Goal: Task Accomplishment & Management: Use online tool/utility

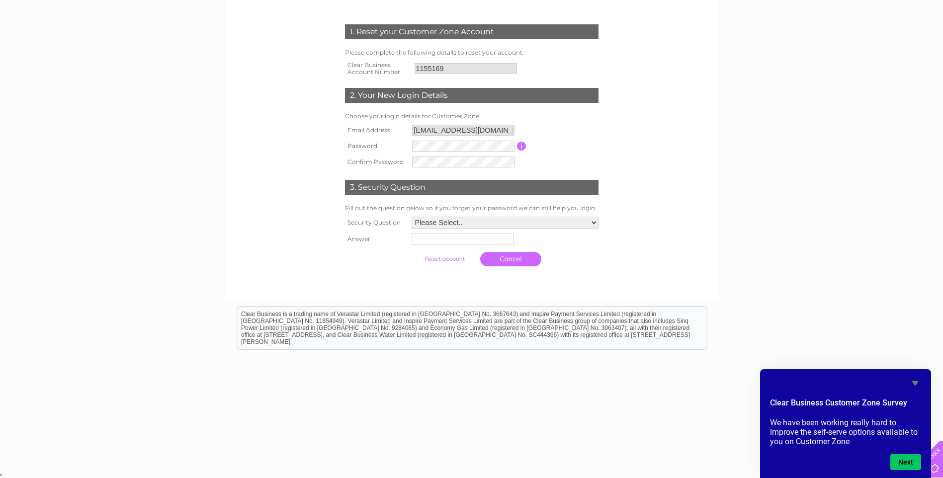
scroll to position [129, 0]
click at [523, 144] on input "button" at bounding box center [521, 146] width 9 height 9
click at [724, 167] on div "1. Reset your Customer Zone Account Please complete the following details to re…" at bounding box center [471, 208] width 943 height 525
click at [593, 222] on select "Please Select.. In what town or city was your first job? In what town or city d…" at bounding box center [504, 223] width 188 height 13
select select "5"
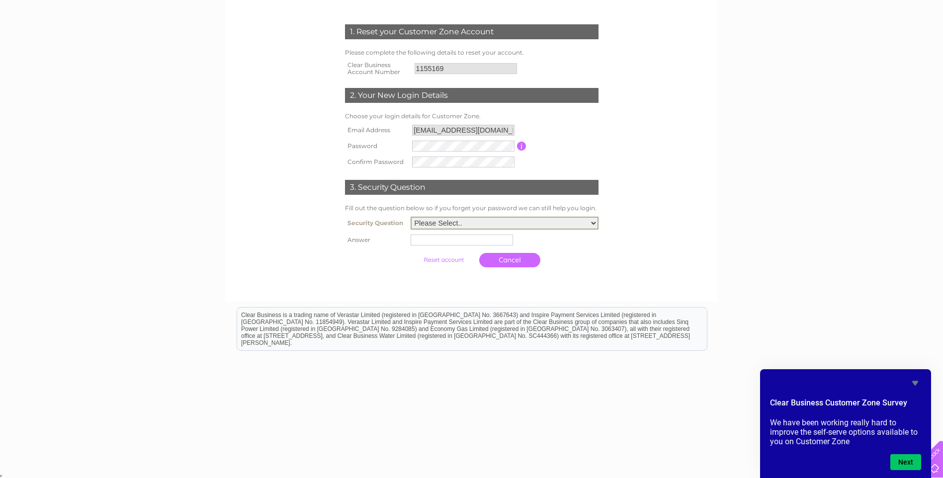
click at [410, 217] on select "Please Select.. In what town or city was your first job? In what town or city d…" at bounding box center [504, 223] width 188 height 13
click at [429, 241] on input "text" at bounding box center [462, 240] width 103 height 12
type input "darkie"
click at [452, 261] on input "submit" at bounding box center [444, 259] width 61 height 14
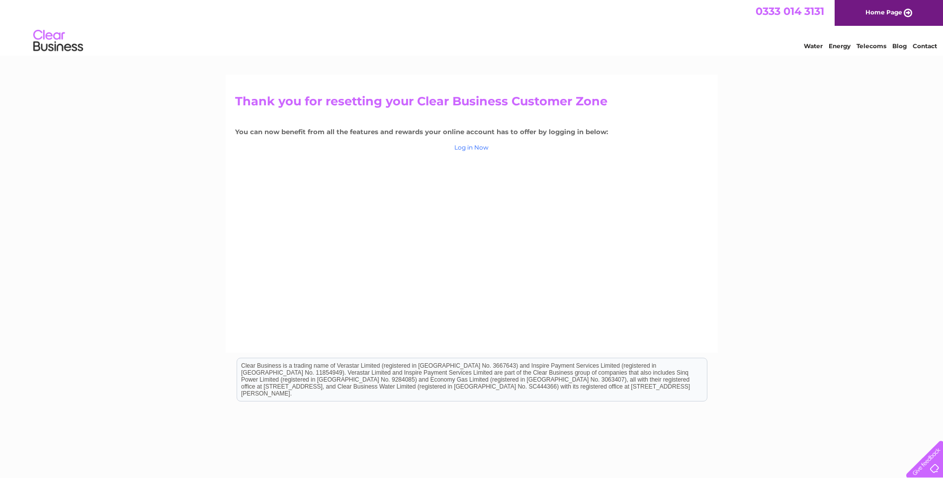
click at [472, 146] on link "Log in Now" at bounding box center [471, 147] width 34 height 7
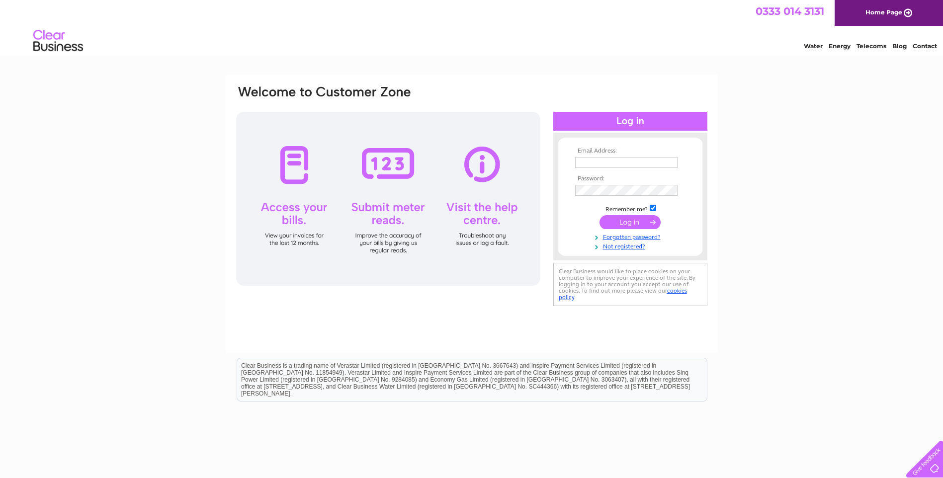
click at [589, 162] on input "text" at bounding box center [626, 162] width 102 height 11
type input "raymondcstrachan@aol.com"
click at [629, 226] on input "submit" at bounding box center [629, 222] width 61 height 14
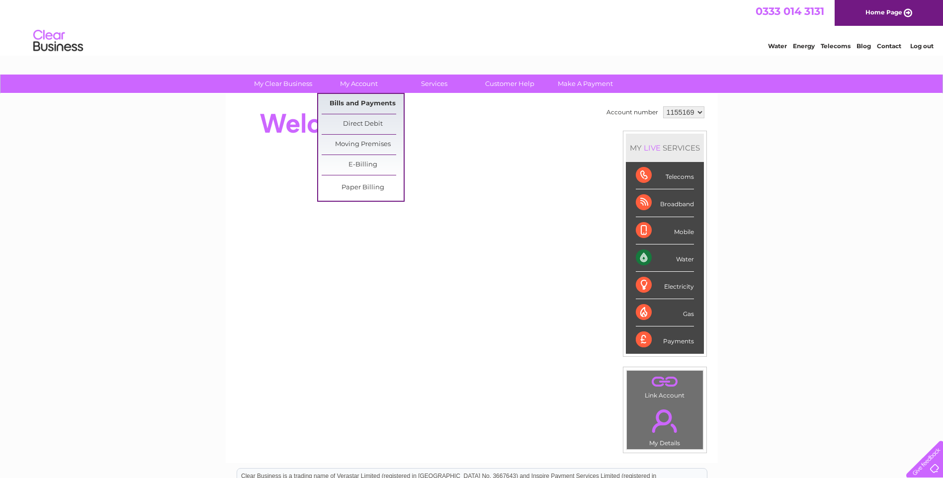
click at [356, 103] on link "Bills and Payments" at bounding box center [362, 104] width 82 height 20
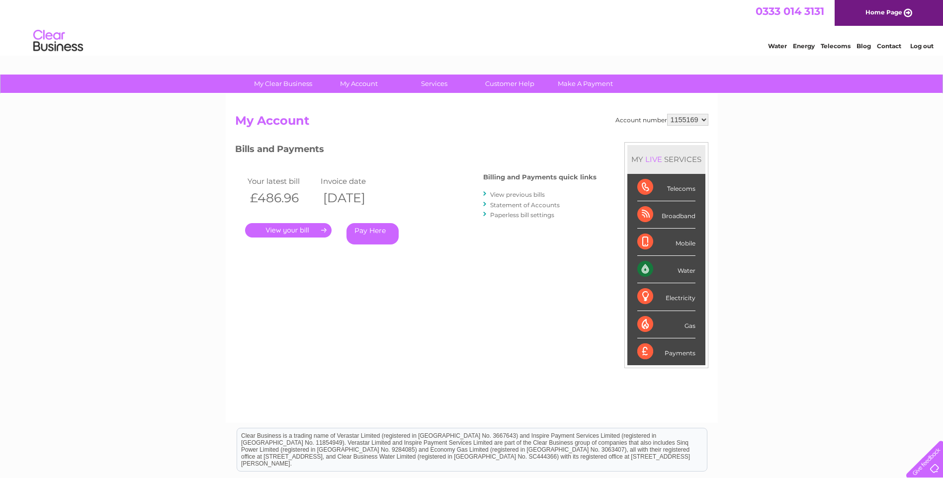
click at [324, 229] on link "." at bounding box center [288, 230] width 86 height 14
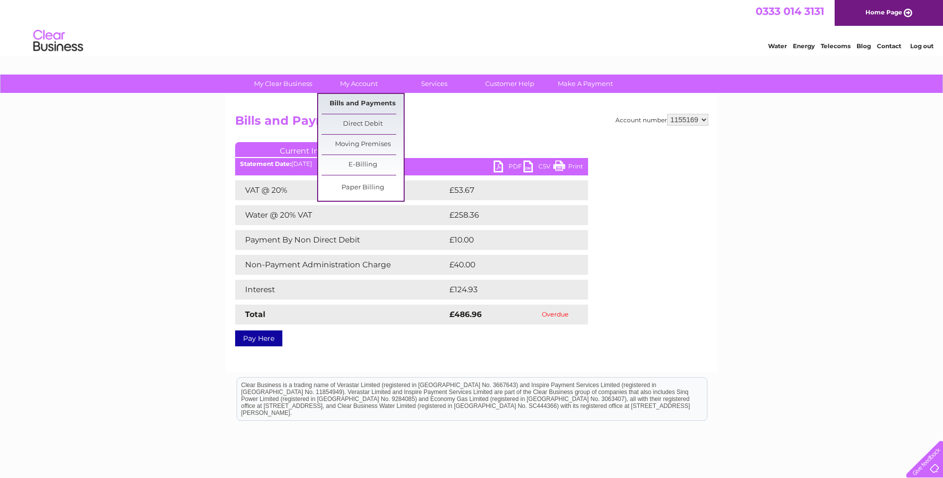
click at [369, 101] on link "Bills and Payments" at bounding box center [362, 104] width 82 height 20
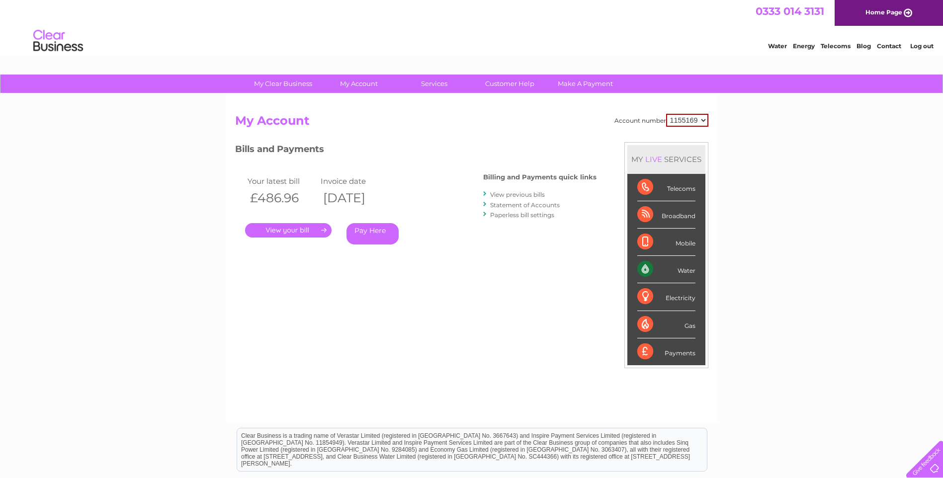
click at [526, 196] on link "View previous bills" at bounding box center [517, 194] width 55 height 7
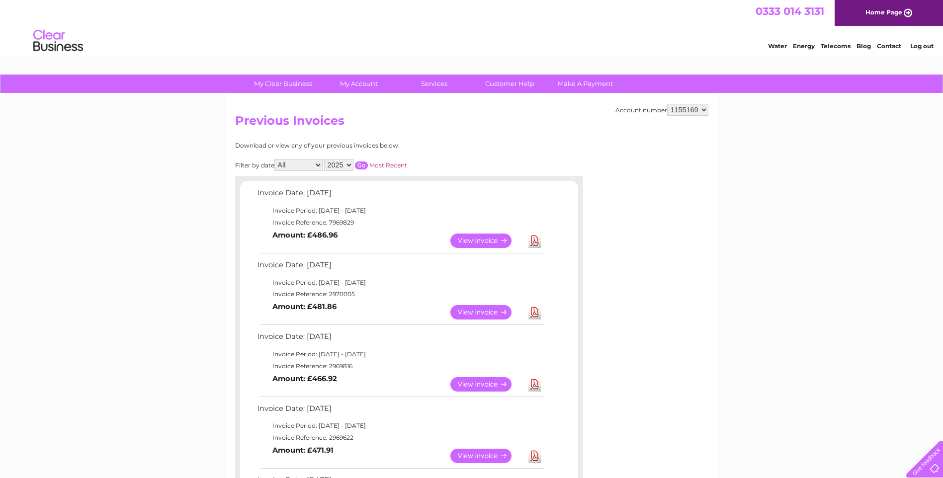
click at [505, 240] on link "View" at bounding box center [486, 241] width 73 height 14
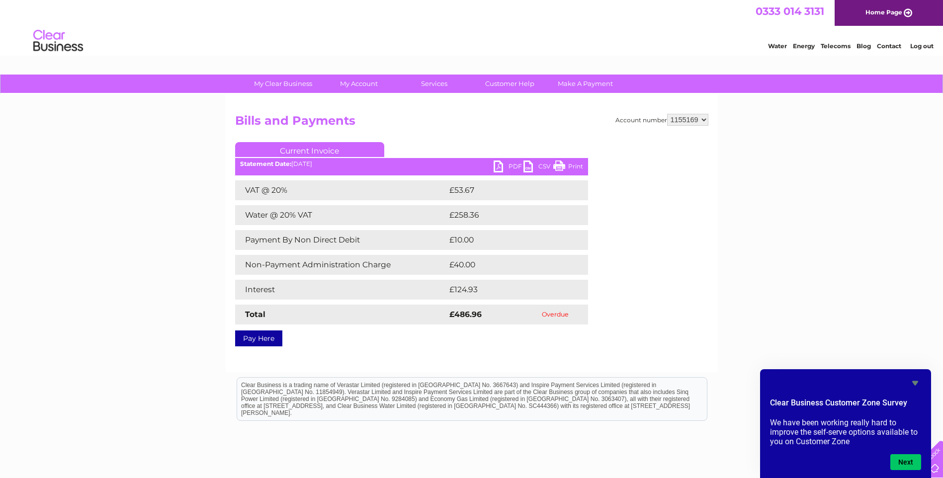
click at [916, 383] on icon "Hide survey" at bounding box center [915, 383] width 6 height 4
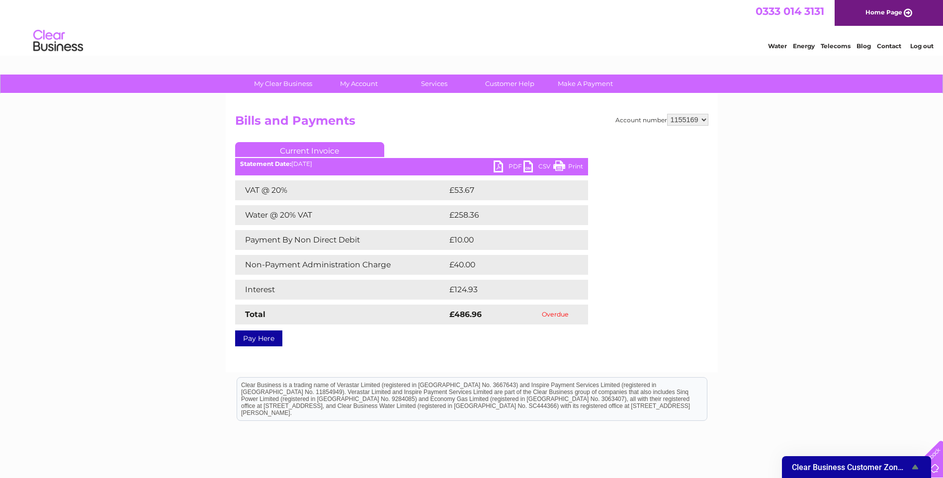
click at [322, 145] on link "Current Invoice" at bounding box center [309, 149] width 149 height 15
click at [423, 167] on div "Statement Date: 04/08/2025" at bounding box center [411, 163] width 353 height 7
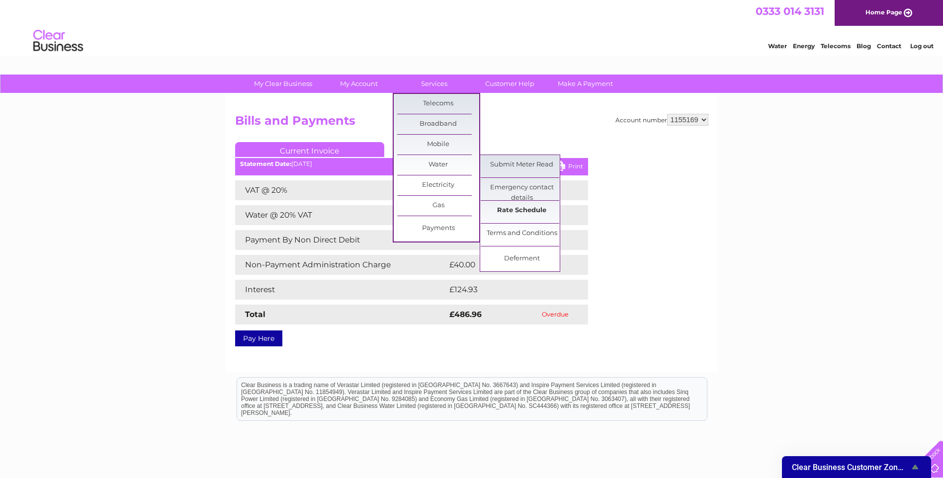
click at [518, 211] on link "Rate Schedule" at bounding box center [521, 211] width 82 height 20
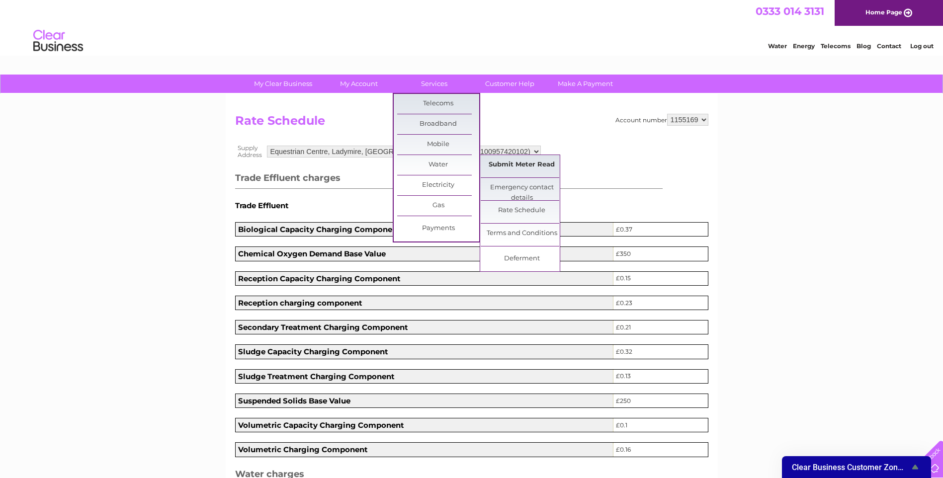
click at [535, 165] on link "Submit Meter Read" at bounding box center [521, 165] width 82 height 20
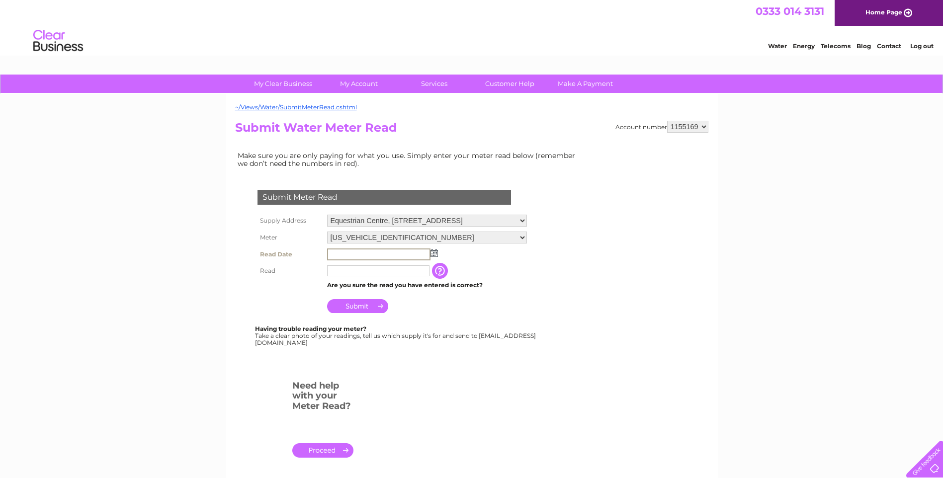
click at [346, 255] on input "text" at bounding box center [378, 254] width 103 height 12
click at [341, 255] on input "text" at bounding box center [378, 254] width 103 height 12
click at [435, 255] on img at bounding box center [432, 252] width 7 height 8
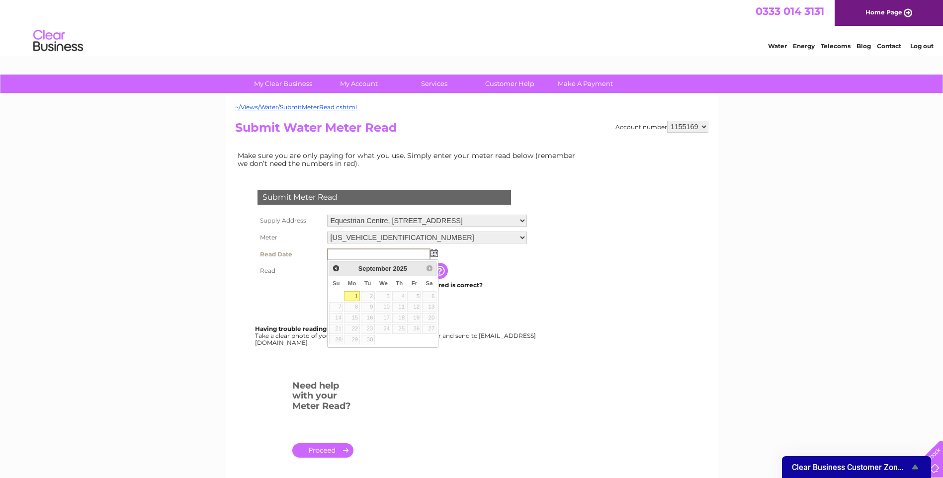
click at [351, 295] on link "1" at bounding box center [351, 296] width 15 height 10
type input "2025/09/01"
click at [340, 271] on input "text" at bounding box center [378, 270] width 103 height 12
type input "21465"
click at [381, 307] on input "Submit" at bounding box center [357, 305] width 61 height 14
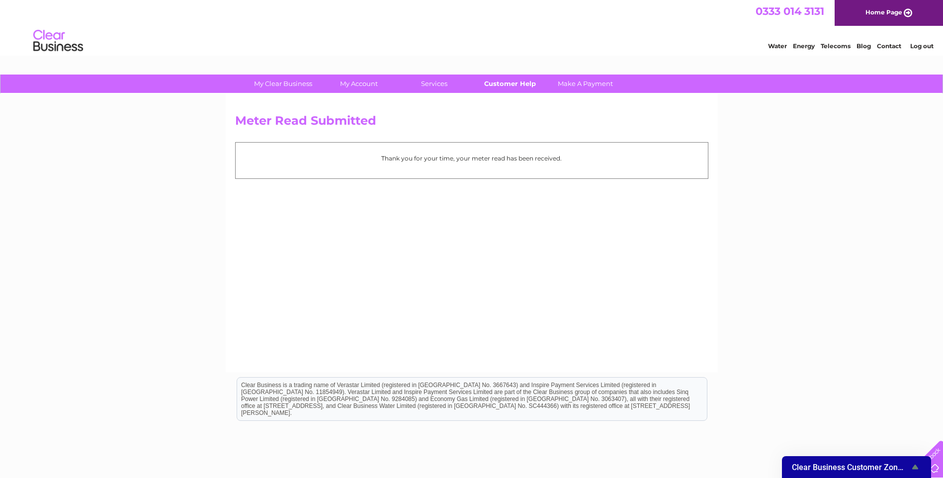
click at [518, 79] on link "Customer Help" at bounding box center [510, 84] width 82 height 18
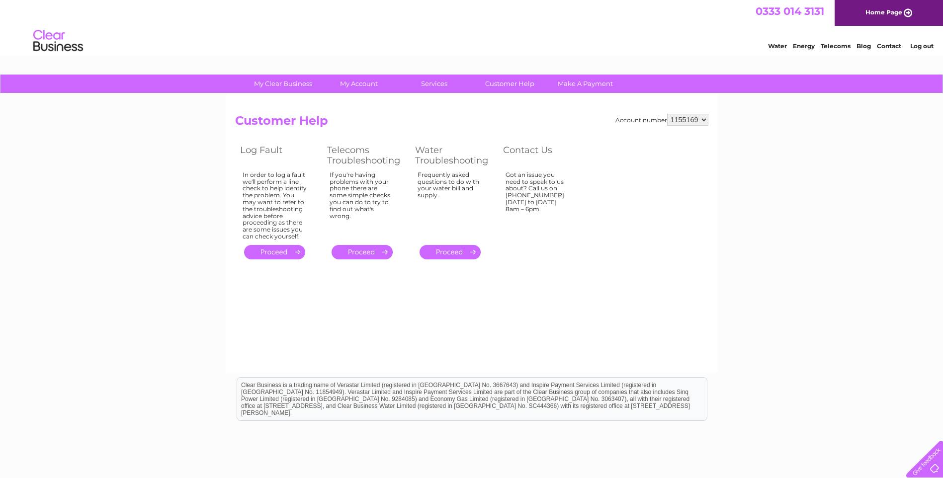
click at [450, 252] on link "." at bounding box center [449, 252] width 61 height 14
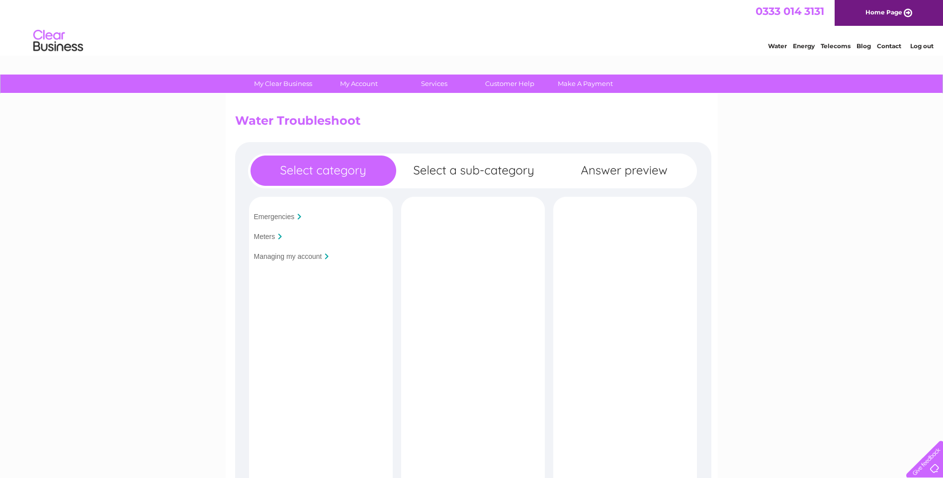
click at [319, 257] on input "Managing my account" at bounding box center [288, 256] width 68 height 8
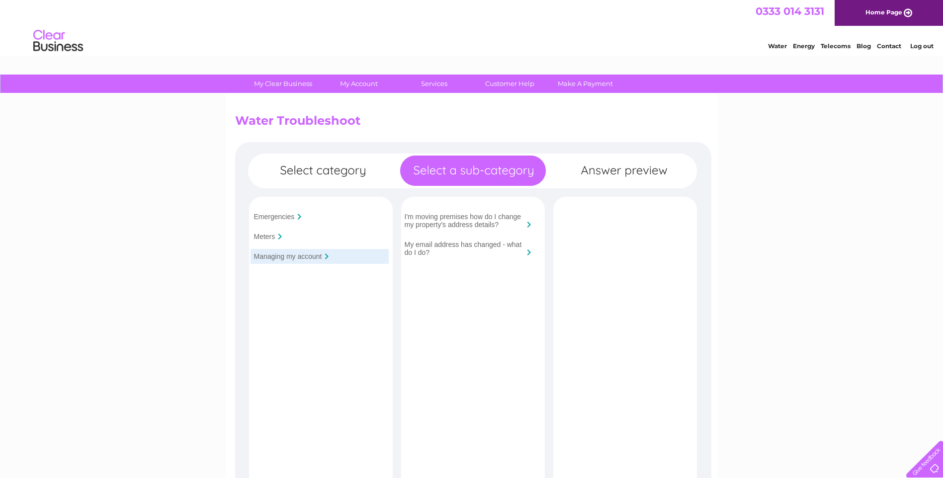
click at [278, 236] on div at bounding box center [280, 237] width 4 height 6
click at [259, 238] on input "Meters" at bounding box center [264, 237] width 21 height 8
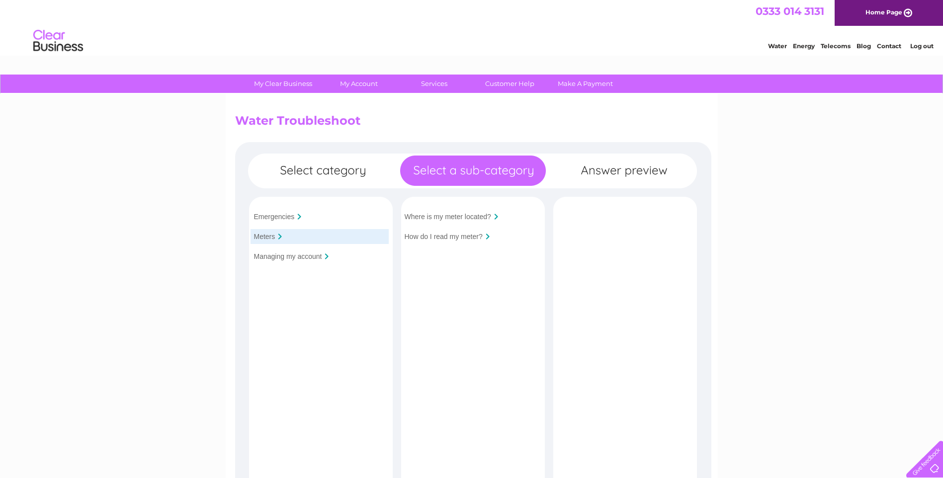
click at [769, 255] on div "My Clear Business Login Details My Details My Preferences Link Account My Accou…" at bounding box center [471, 429] width 943 height 709
